Goal: Information Seeking & Learning: Find specific page/section

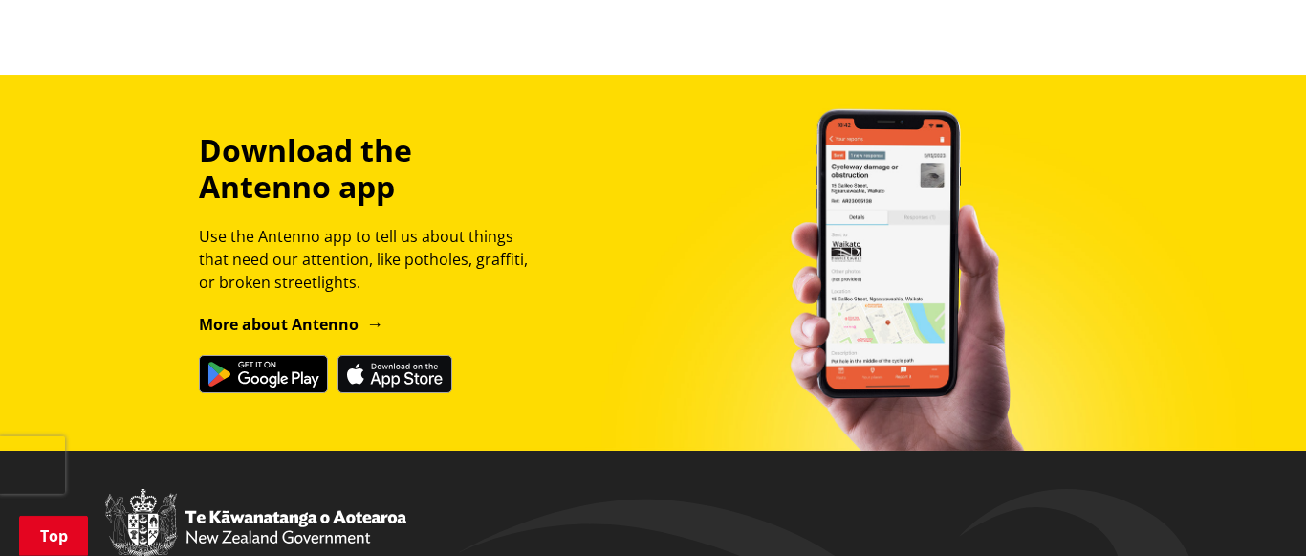
scroll to position [2049, 0]
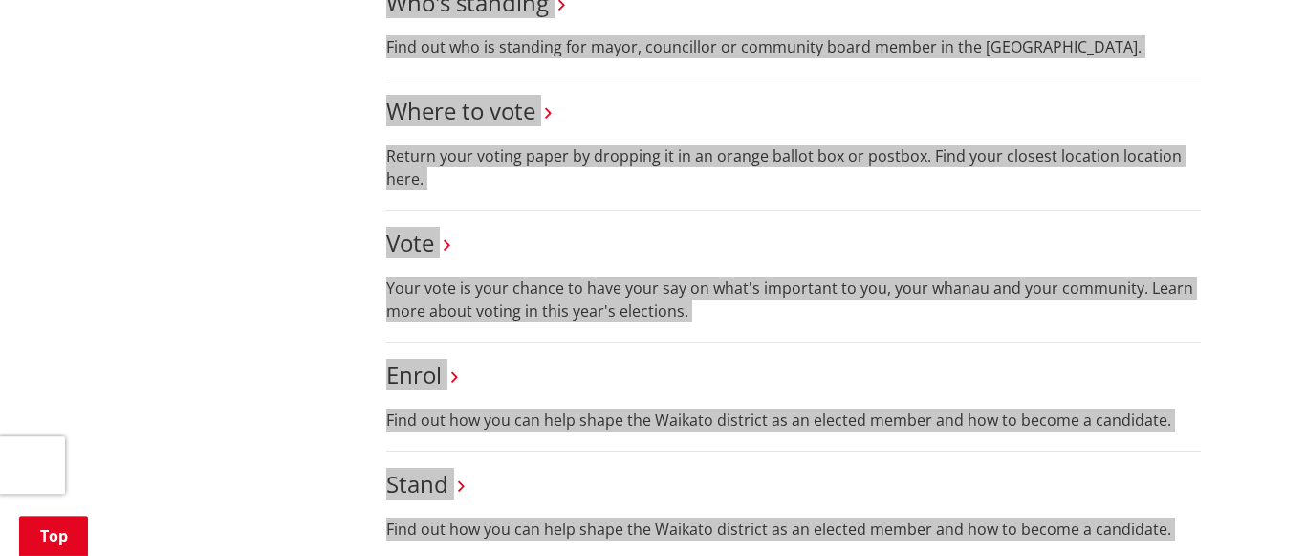
scroll to position [976, 0]
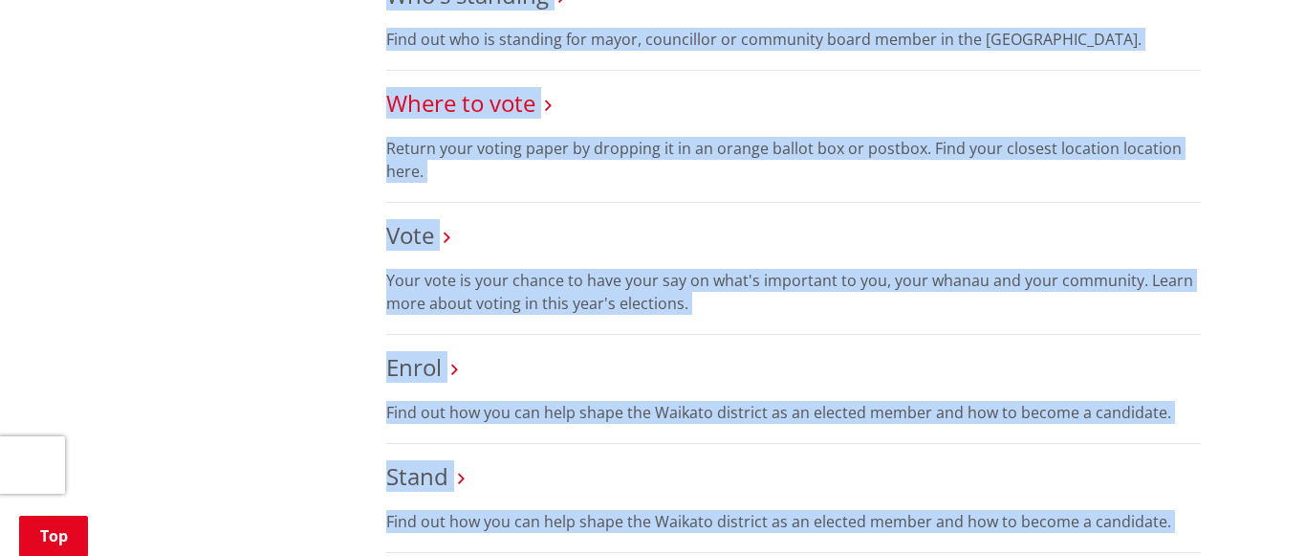
click at [475, 103] on link "Where to vote" at bounding box center [460, 103] width 149 height 32
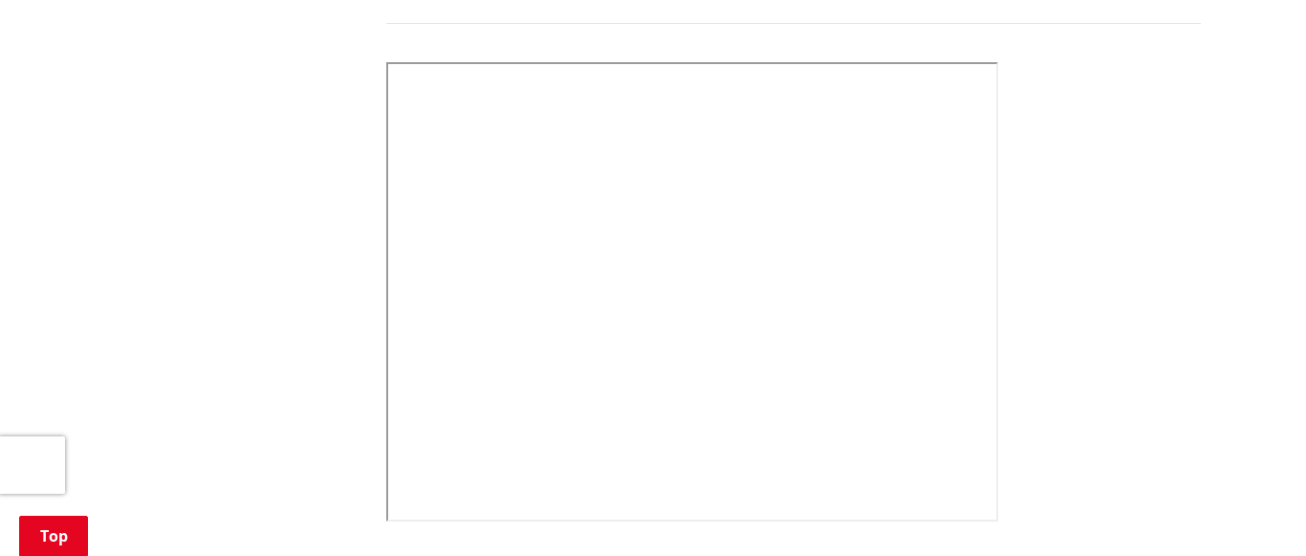
scroll to position [927, 0]
